Goal: Transaction & Acquisition: Purchase product/service

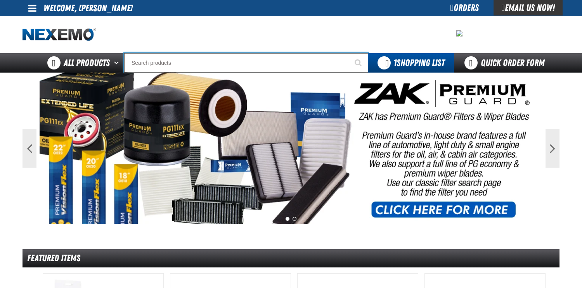
click at [311, 67] on input "Search" at bounding box center [246, 62] width 244 height 19
type input "BB5000XL"
click at [349, 53] on button "Start Searching" at bounding box center [358, 62] width 19 height 19
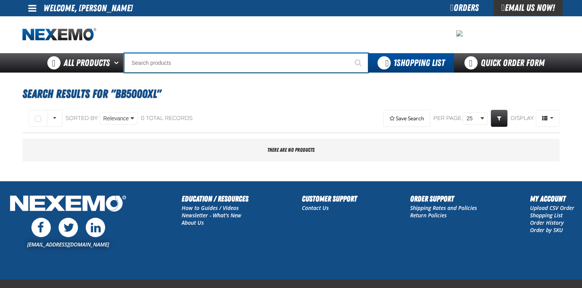
click at [164, 65] on input "Search" at bounding box center [246, 62] width 244 height 19
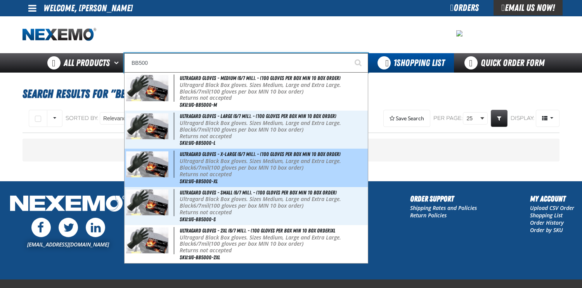
click at [226, 169] on p "Ultragard Black Box gloves. Sizes Medium, Large and Extra Large. Black 6/7mil (…" at bounding box center [273, 164] width 187 height 13
type input "Ultragard gloves - X-Large (6/7 mil). - (100 gloves per box MIN 10 box order)"
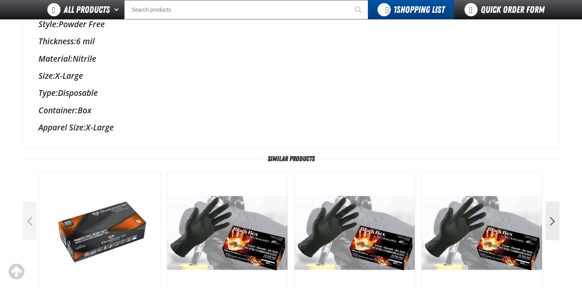
scroll to position [298, 0]
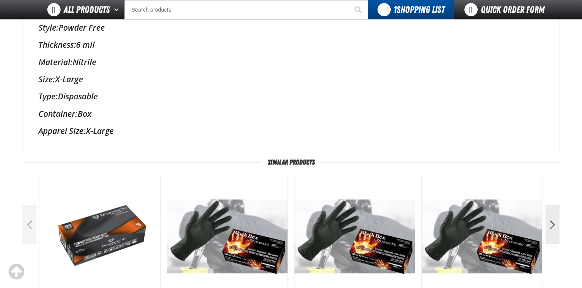
click at [370, 112] on div "Container: Box" at bounding box center [290, 113] width 505 height 11
click at [3, 232] on main "Nexemo / All Products /" at bounding box center [291, 77] width 582 height 644
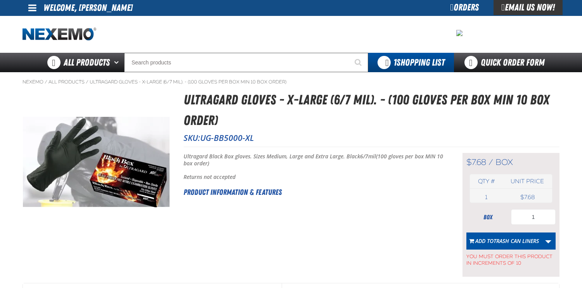
scroll to position [0, 0]
